Goal: Task Accomplishment & Management: Complete application form

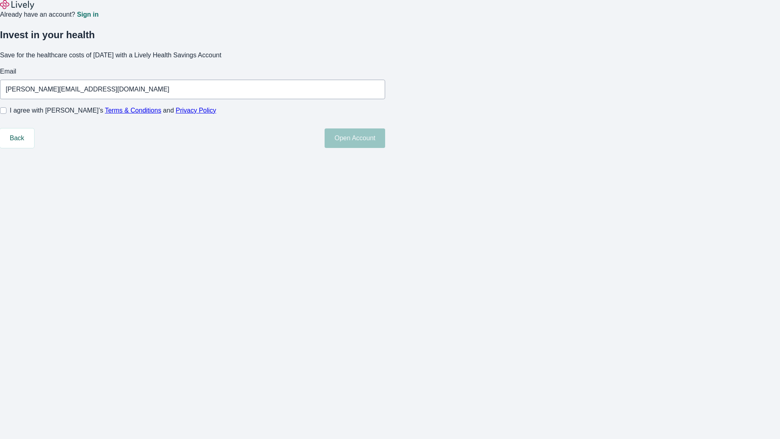
click at [6, 114] on input "I agree with Lively’s Terms & Conditions and Privacy Policy" at bounding box center [3, 110] width 6 height 6
checkbox input "true"
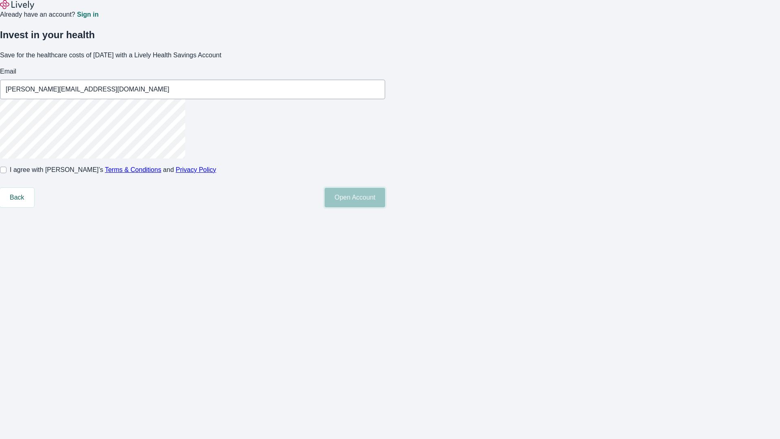
click at [385, 207] on button "Open Account" at bounding box center [355, 197] width 61 height 19
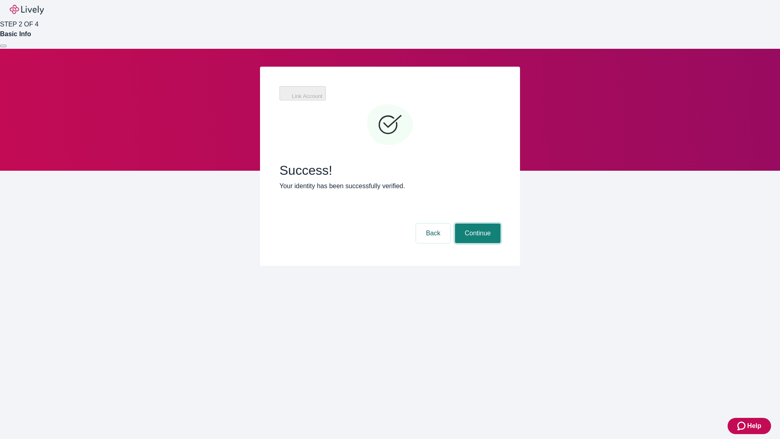
click at [476, 223] on button "Continue" at bounding box center [477, 232] width 45 height 19
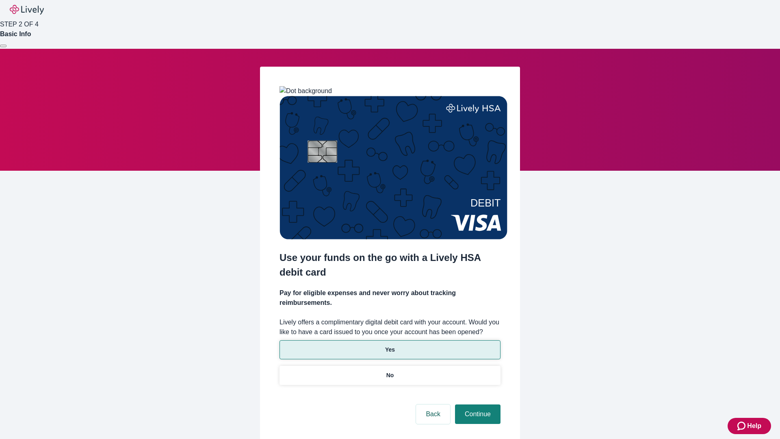
click at [390, 345] on p "Yes" at bounding box center [390, 349] width 10 height 9
click at [476, 404] on button "Continue" at bounding box center [477, 413] width 45 height 19
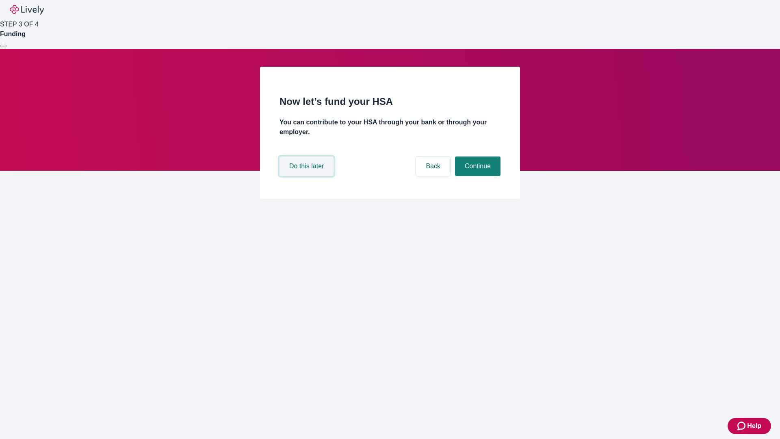
click at [307, 176] on button "Do this later" at bounding box center [306, 165] width 54 height 19
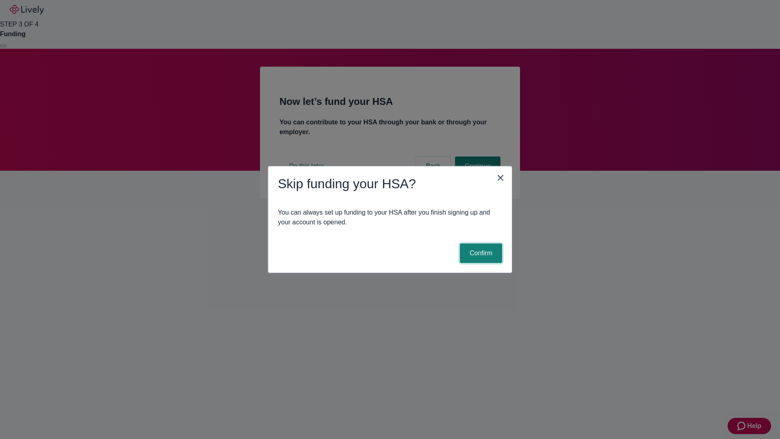
click at [480, 253] on button "Confirm" at bounding box center [481, 252] width 42 height 19
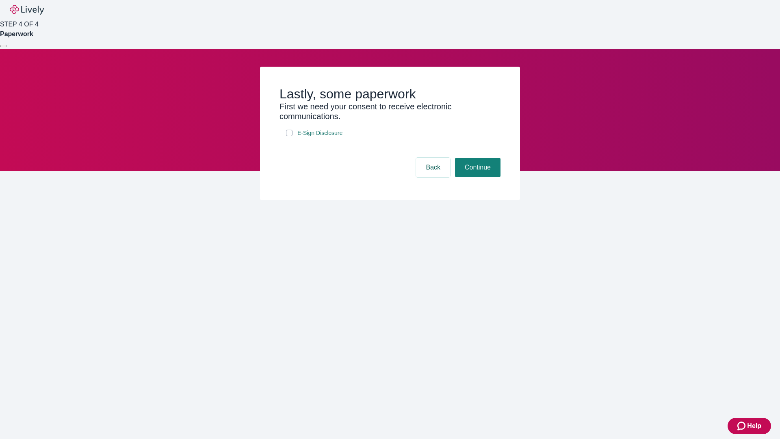
click at [289, 136] on input "E-Sign Disclosure" at bounding box center [289, 133] width 6 height 6
checkbox input "true"
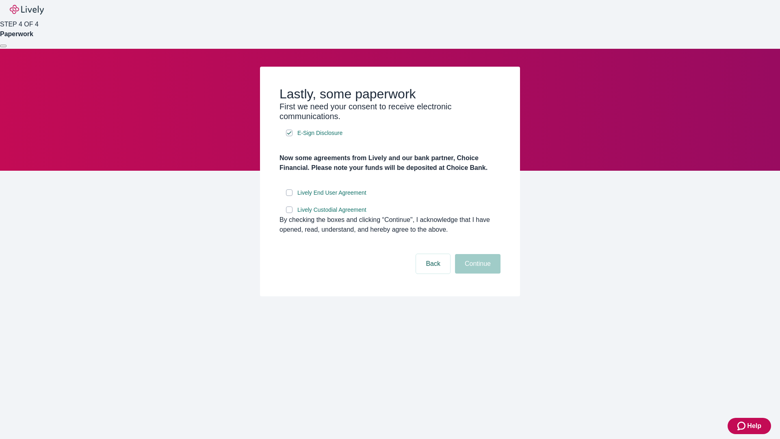
click at [289, 196] on input "Lively End User Agreement" at bounding box center [289, 192] width 6 height 6
checkbox input "true"
click at [289, 213] on input "Lively Custodial Agreement" at bounding box center [289, 209] width 6 height 6
checkbox input "true"
click at [476, 273] on button "Continue" at bounding box center [477, 263] width 45 height 19
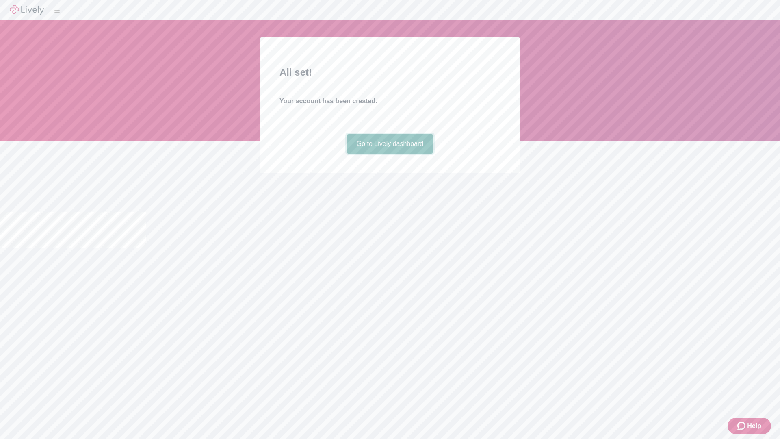
click at [390, 154] on link "Go to Lively dashboard" at bounding box center [390, 143] width 87 height 19
